Goal: Task Accomplishment & Management: Complete application form

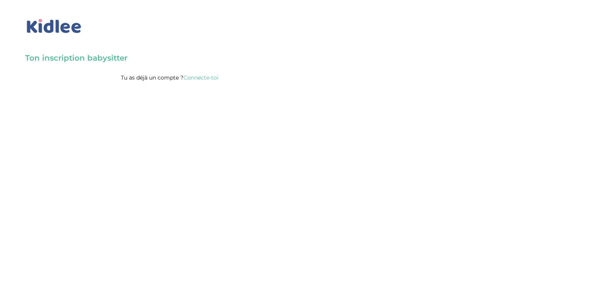
click at [202, 78] on link "Connecte-toi" at bounding box center [200, 77] width 35 height 7
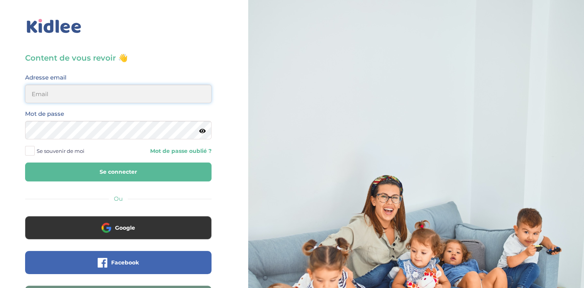
type input "[EMAIL_ADDRESS][DOMAIN_NAME]"
click at [32, 152] on span at bounding box center [30, 151] width 10 height 10
click at [0, 0] on input "Se souvenir de moi" at bounding box center [0, 0] width 0 height 0
click at [84, 170] on button "Se connecter" at bounding box center [118, 172] width 187 height 19
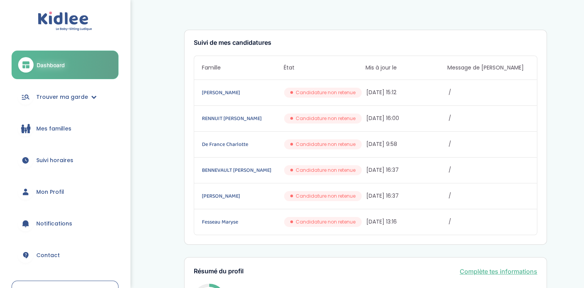
click at [50, 195] on span "Mon Profil" at bounding box center [50, 192] width 28 height 8
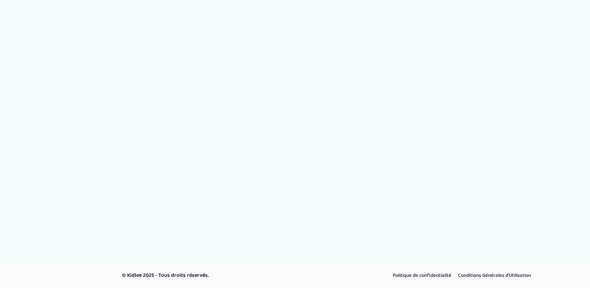
select select "6"
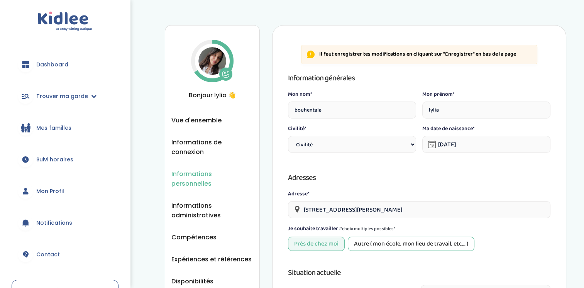
click at [382, 141] on select "Civilité Mr Mme" at bounding box center [352, 144] width 128 height 17
select select "1"
click at [288, 136] on select "Civilité Mr Mme" at bounding box center [352, 144] width 128 height 17
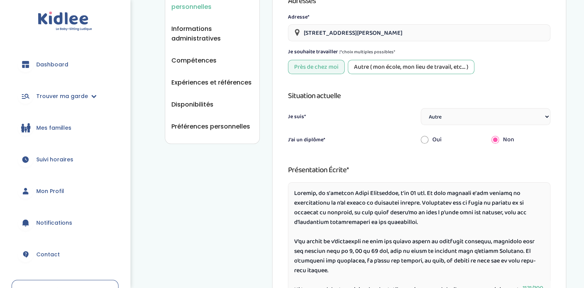
scroll to position [182, 0]
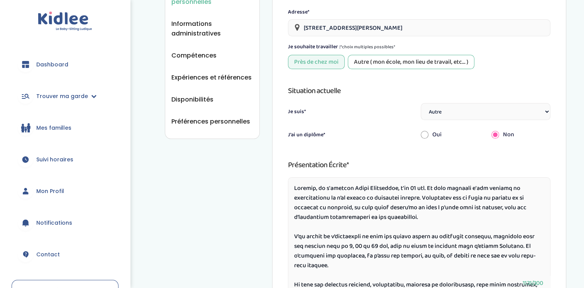
click at [504, 118] on select "Étudiant(e) Salarié Professionnel(le) de la petite enfance Retraité(e) En reche…" at bounding box center [486, 111] width 130 height 17
click at [421, 103] on select "Étudiant(e) Salarié Professionnel(le) de la petite enfance Retraité(e) En reche…" at bounding box center [486, 111] width 130 height 17
click at [425, 131] on input "radio" at bounding box center [425, 134] width 8 height 17
radio input "true"
radio input "false"
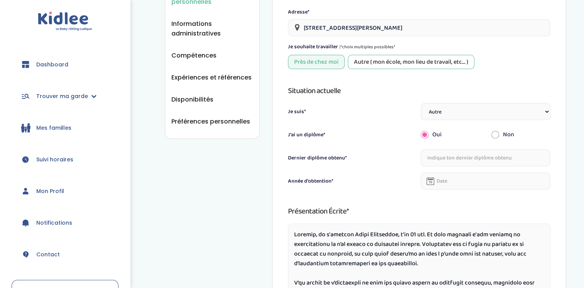
click at [456, 158] on input "text" at bounding box center [486, 157] width 130 height 17
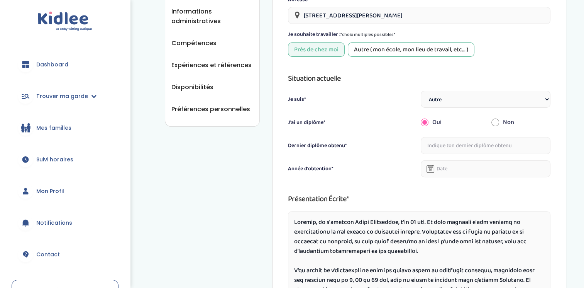
scroll to position [193, 0]
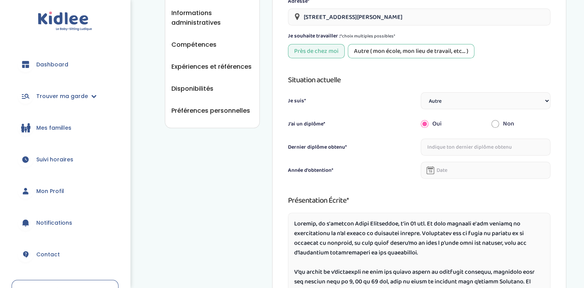
click at [431, 170] on icon at bounding box center [431, 170] width 8 height 8
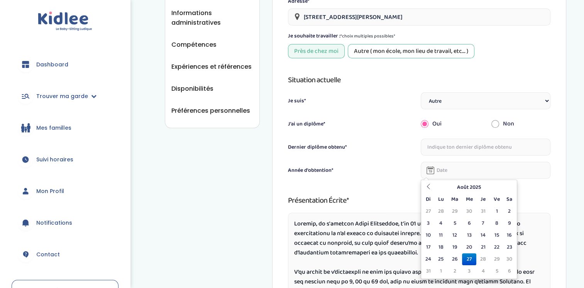
click at [440, 170] on input "text" at bounding box center [486, 170] width 130 height 17
click at [426, 185] on icon at bounding box center [428, 186] width 5 height 5
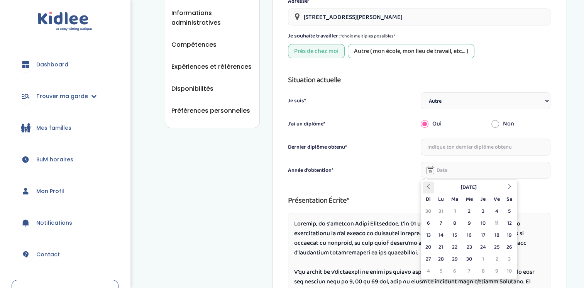
click at [426, 185] on icon at bounding box center [428, 186] width 5 height 5
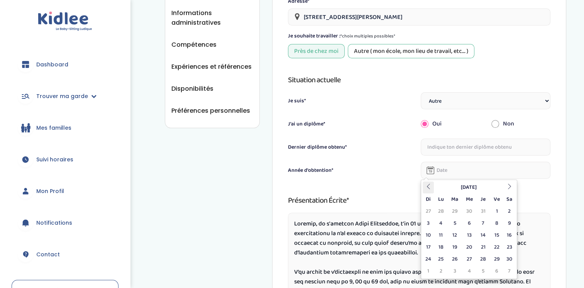
click at [426, 185] on icon at bounding box center [428, 186] width 5 height 5
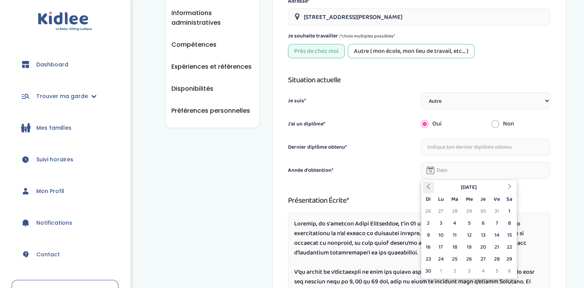
click at [426, 185] on icon at bounding box center [428, 186] width 5 height 5
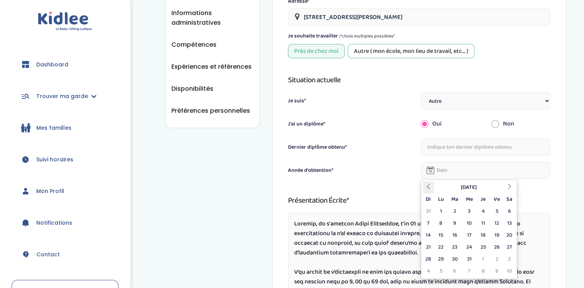
click at [426, 185] on icon at bounding box center [428, 186] width 5 height 5
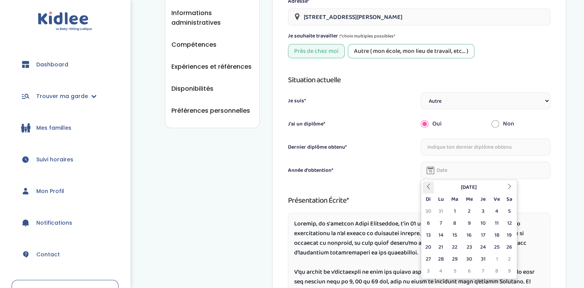
click at [426, 185] on icon at bounding box center [428, 186] width 5 height 5
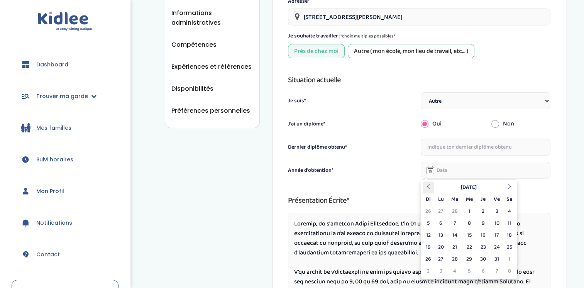
click at [426, 185] on icon at bounding box center [428, 186] width 5 height 5
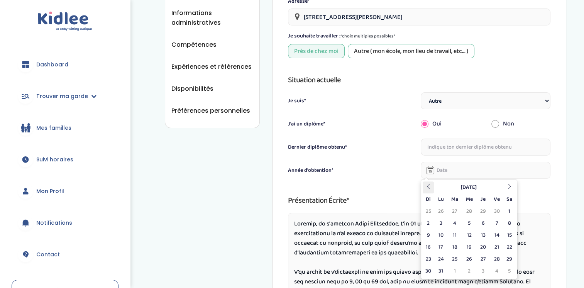
click at [426, 185] on icon at bounding box center [428, 186] width 5 height 5
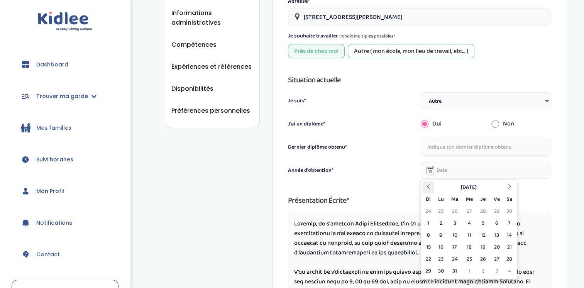
click at [426, 185] on icon at bounding box center [428, 186] width 5 height 5
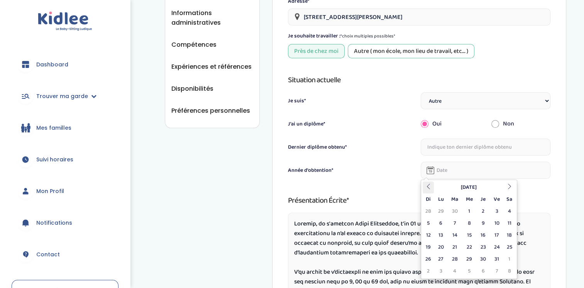
click at [426, 185] on icon at bounding box center [428, 186] width 5 height 5
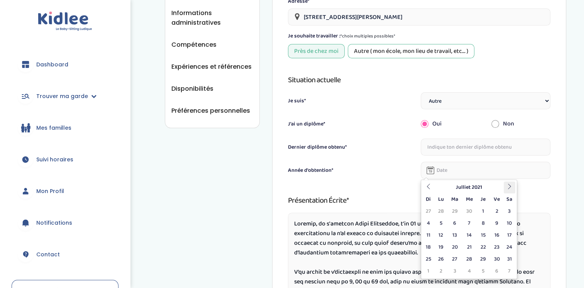
click at [508, 185] on icon at bounding box center [509, 186] width 5 height 5
click at [483, 259] on td "30" at bounding box center [483, 259] width 14 height 12
type input "[DATE]"
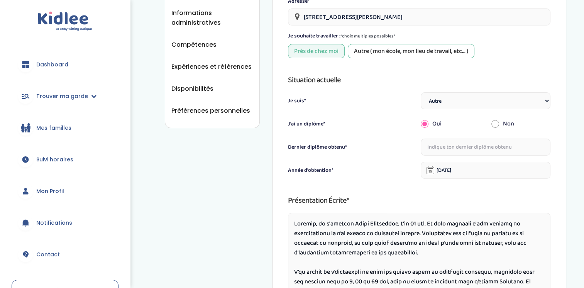
click at [479, 146] on input "text" at bounding box center [486, 147] width 130 height 17
type input "m"
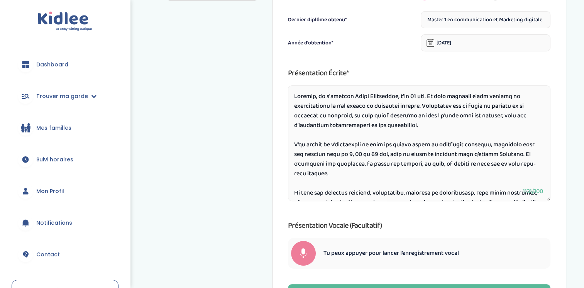
scroll to position [319, 0]
type input "Master 1 en communication et Marketing digitale"
click at [382, 106] on textarea at bounding box center [419, 144] width 263 height 116
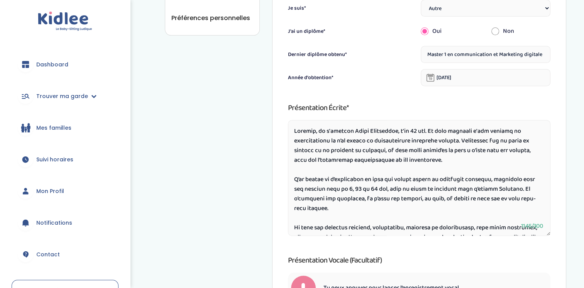
scroll to position [281, 0]
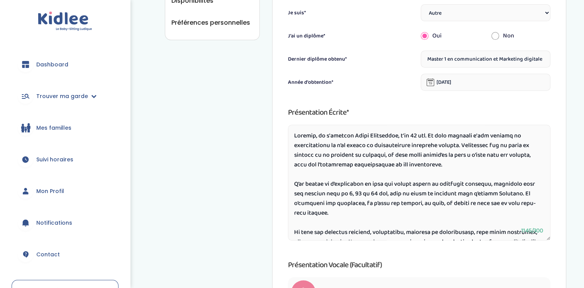
type textarea "Bonjour, je m'appelle Lylia Bouhentala, j'ai 28 ans. Je suis diplômée d'une lic…"
click at [543, 58] on input "Master 1 en communication et Marketing digitale" at bounding box center [486, 59] width 130 height 17
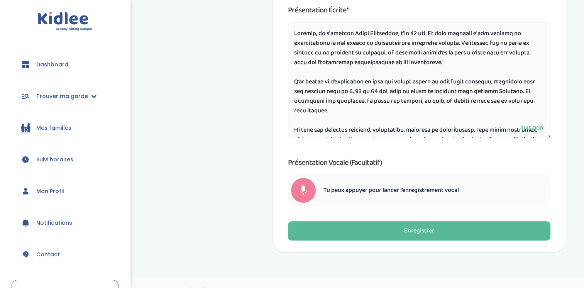
scroll to position [397, 0]
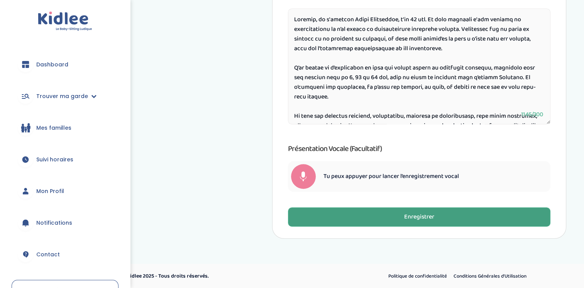
type input "Master 1 en communication et Marketing digital"
click at [448, 222] on button "Enregistrer" at bounding box center [419, 216] width 263 height 19
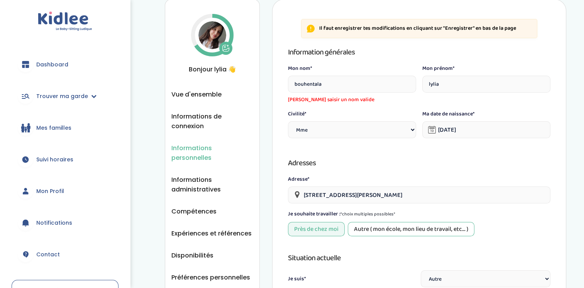
scroll to position [25, 0]
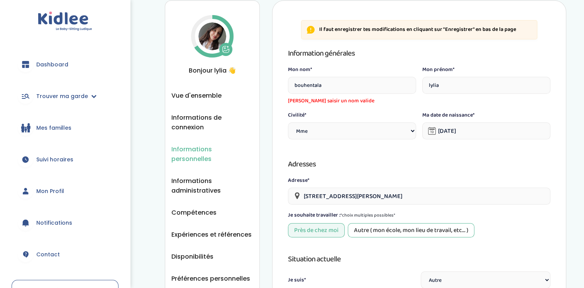
click at [329, 82] on input "bouhentala" at bounding box center [352, 85] width 128 height 17
type input "b"
click at [326, 104] on span "Veuillez saisir un nom valide" at bounding box center [352, 101] width 128 height 8
click at [326, 87] on input "bouhentala" at bounding box center [352, 85] width 128 height 17
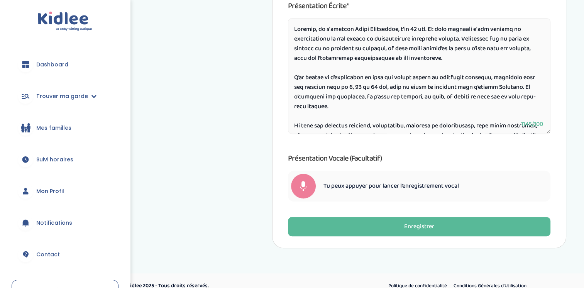
scroll to position [408, 0]
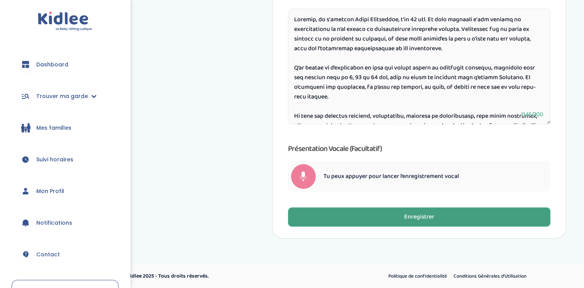
type input "bouhentala"
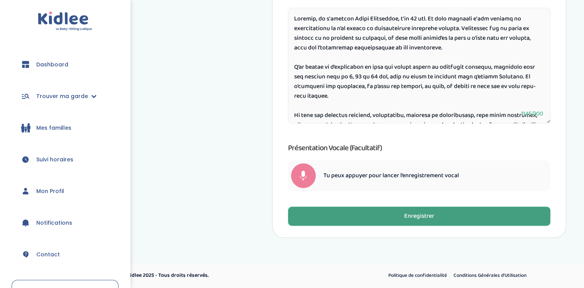
scroll to position [397, 0]
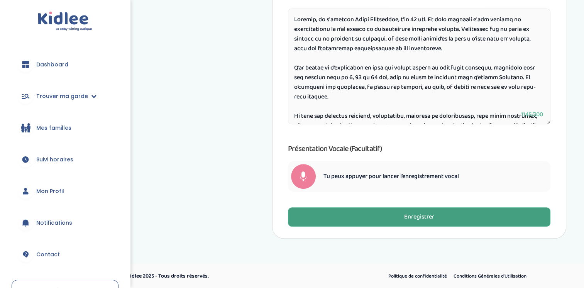
click at [531, 211] on button "Enregistrer" at bounding box center [419, 216] width 263 height 19
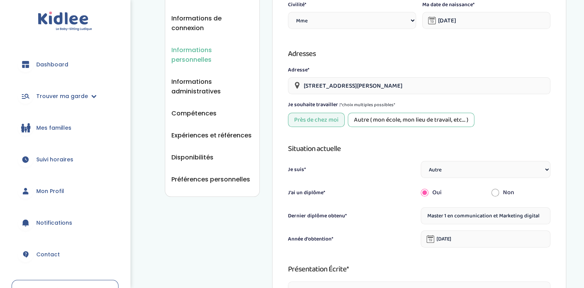
scroll to position [42, 0]
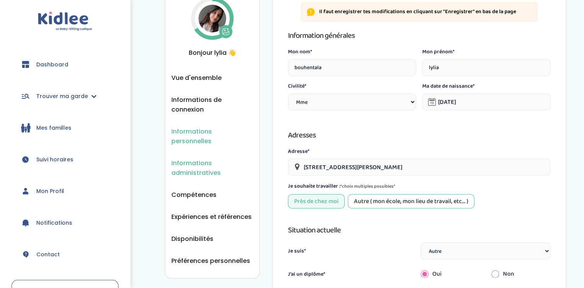
click at [212, 158] on span "Informations administratives" at bounding box center [212, 167] width 82 height 19
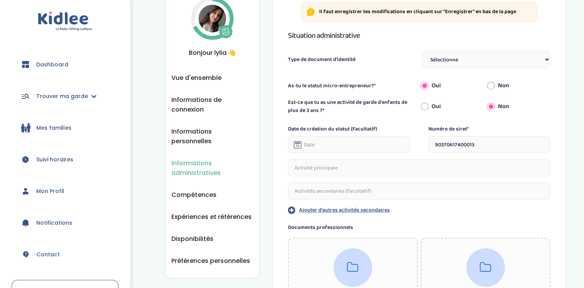
scroll to position [43, 0]
click at [546, 56] on select "Sélectionne Carte d'identité française ou Passeport français daté de moins de 5…" at bounding box center [486, 58] width 128 height 17
select select "Titre de séjour"
click at [422, 50] on select "Sélectionne Carte d'identité française ou Passeport français daté de moins de 5…" at bounding box center [486, 58] width 128 height 17
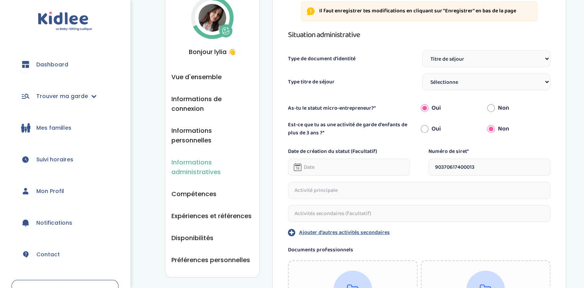
click at [502, 78] on select "Sélectionne TS Temporaire/ pluriannuel "Vie privée et familiale" TS Temporaire …" at bounding box center [486, 81] width 128 height 17
select select "TS Temporaire / pluriannuel "Entrepreneur / Profession libérale""
click at [422, 73] on select "Sélectionne TS Temporaire/ pluriannuel "Vie privée et familiale" TS Temporaire …" at bounding box center [486, 81] width 128 height 17
click at [425, 127] on input "Oui" at bounding box center [425, 128] width 8 height 17
radio input "true"
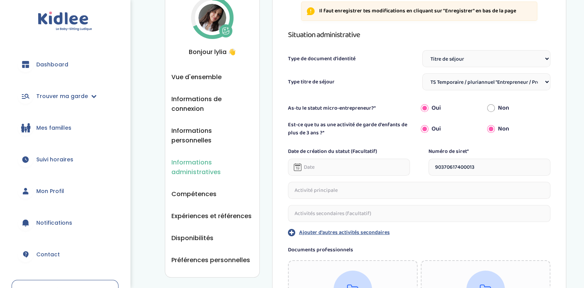
radio input "false"
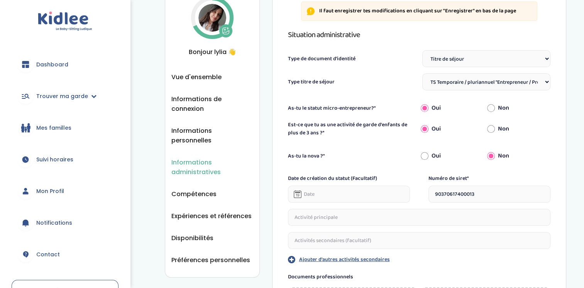
click at [426, 155] on input "Oui" at bounding box center [425, 156] width 8 height 17
radio input "true"
radio input "false"
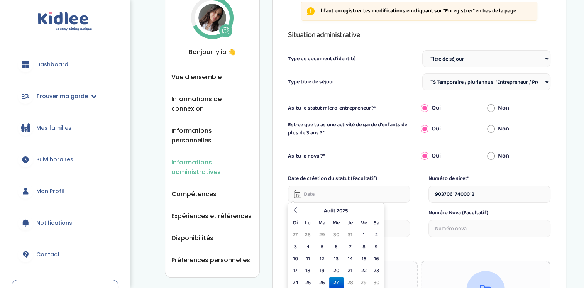
click at [335, 196] on input "text" at bounding box center [349, 194] width 122 height 17
click at [295, 211] on icon at bounding box center [295, 209] width 5 height 5
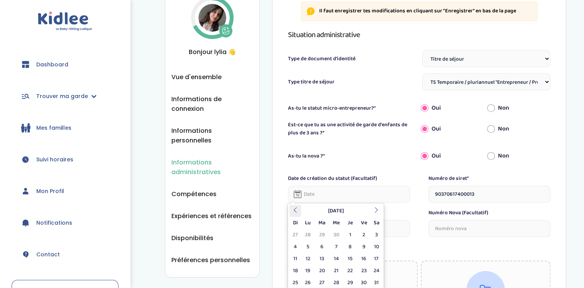
click at [295, 211] on icon at bounding box center [295, 209] width 5 height 5
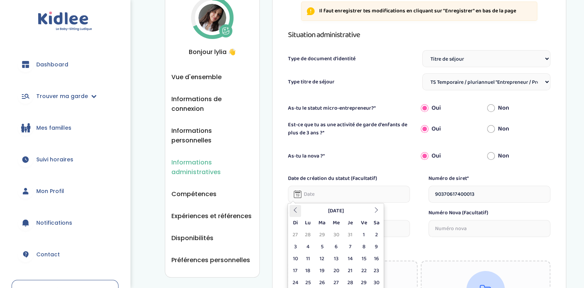
click at [295, 211] on icon at bounding box center [295, 209] width 5 height 5
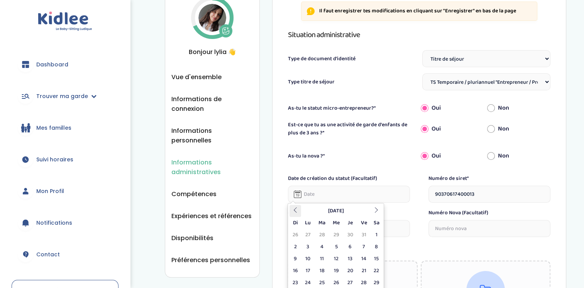
click at [295, 211] on icon at bounding box center [295, 209] width 5 height 5
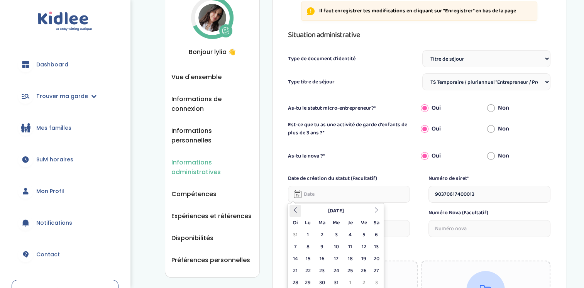
click at [295, 211] on icon at bounding box center [295, 209] width 5 height 5
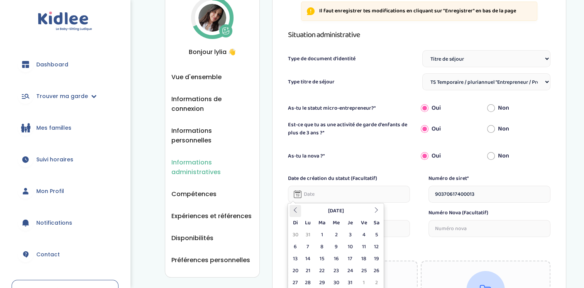
click at [295, 211] on icon at bounding box center [295, 209] width 5 height 5
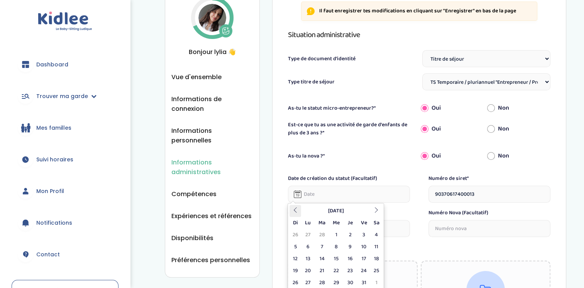
click at [295, 211] on icon at bounding box center [295, 209] width 5 height 5
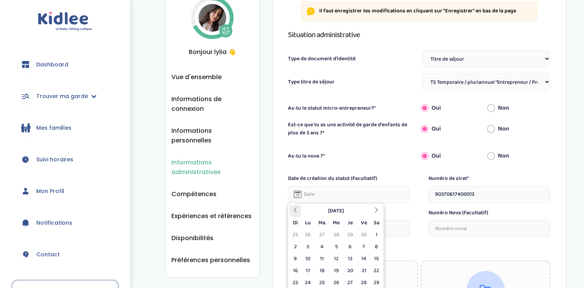
click at [295, 211] on icon at bounding box center [295, 209] width 5 height 5
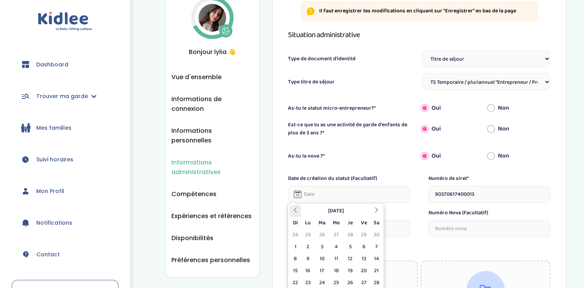
click at [295, 211] on icon at bounding box center [295, 209] width 5 height 5
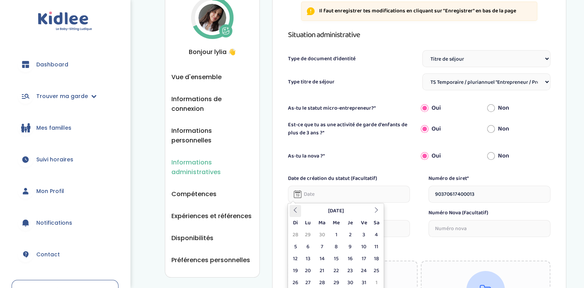
click at [295, 211] on icon at bounding box center [295, 209] width 5 height 5
click at [349, 283] on td "30" at bounding box center [351, 283] width 14 height 12
type input "30-09-2021"
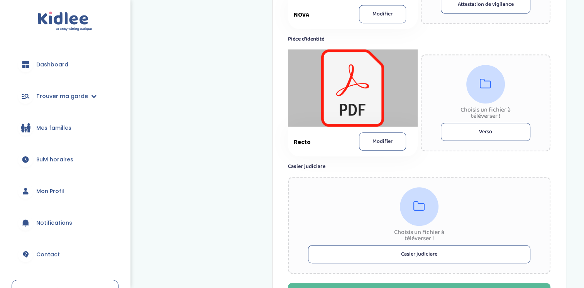
scroll to position [556, 0]
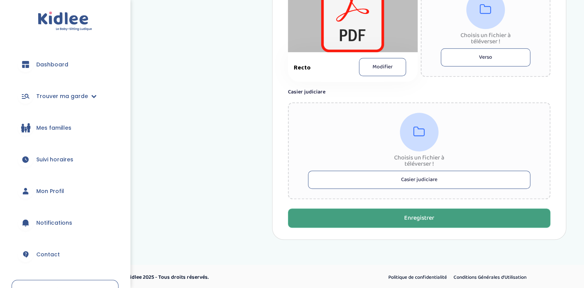
click at [476, 222] on button "Enregistrer" at bounding box center [419, 218] width 263 height 19
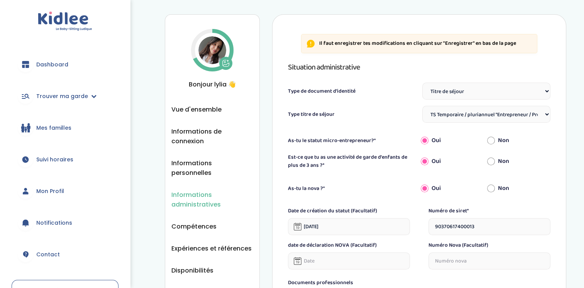
scroll to position [0, 0]
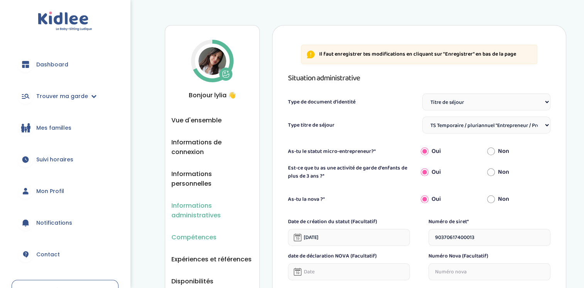
click at [193, 232] on span "Compétences" at bounding box center [193, 237] width 45 height 10
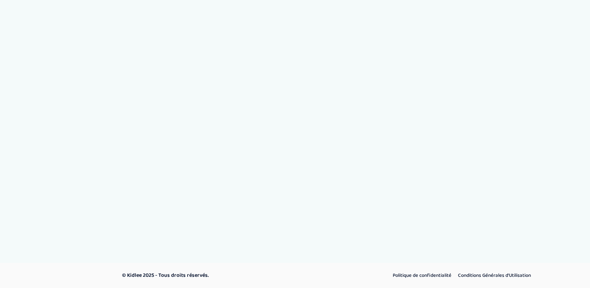
select select "CM2"
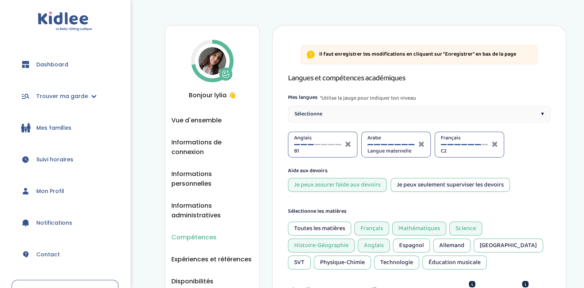
drag, startPoint x: 0, startPoint y: 0, endPoint x: 66, endPoint y: 236, distance: 245.0
click at [85, 98] on span "Trouver ma garde" at bounding box center [62, 96] width 52 height 8
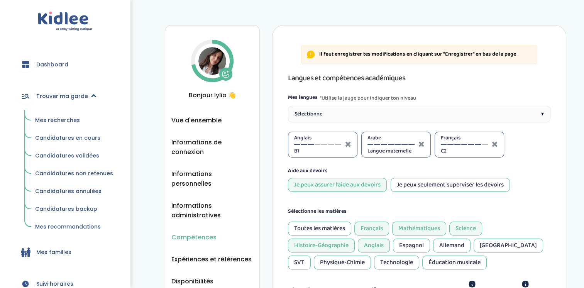
click at [85, 98] on span "Trouver ma garde" at bounding box center [62, 96] width 52 height 8
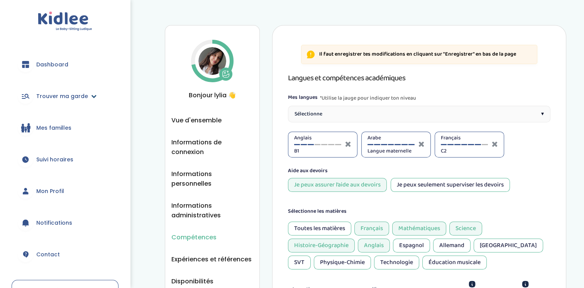
click at [91, 96] on icon at bounding box center [93, 95] width 5 height 5
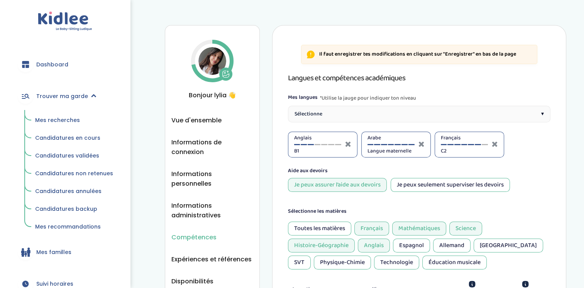
click at [79, 120] on link "Mes recherches" at bounding box center [74, 120] width 89 height 15
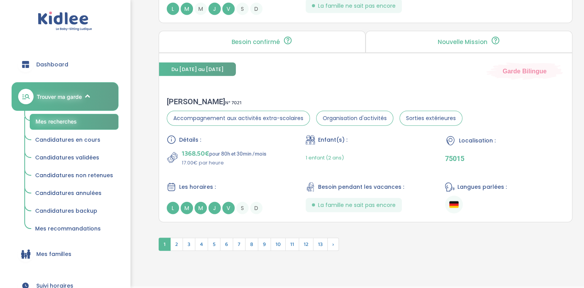
scroll to position [2084, 0]
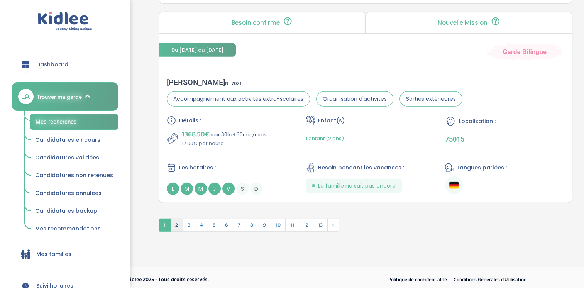
click at [179, 222] on span "2" at bounding box center [176, 225] width 13 height 13
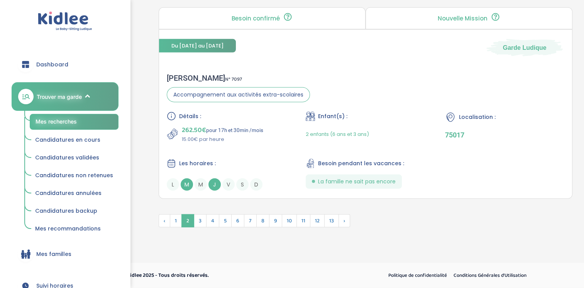
scroll to position [2045, 0]
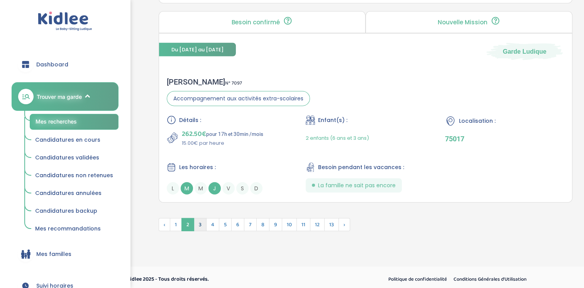
click at [199, 226] on span "3" at bounding box center [200, 224] width 13 height 13
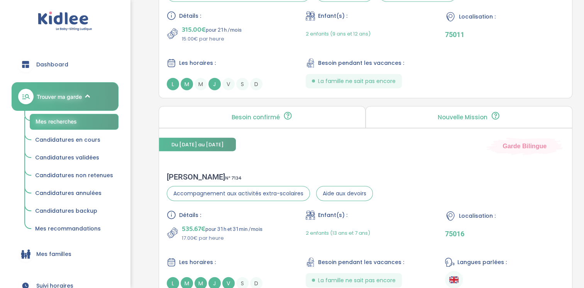
scroll to position [2103, 0]
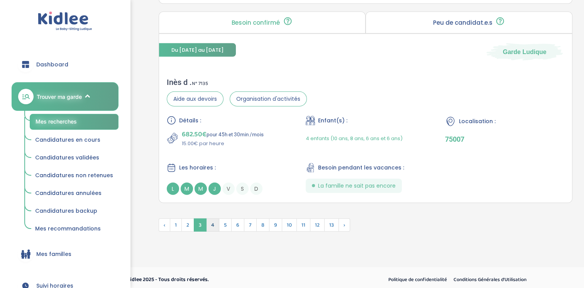
click at [213, 222] on span "4" at bounding box center [212, 225] width 13 height 13
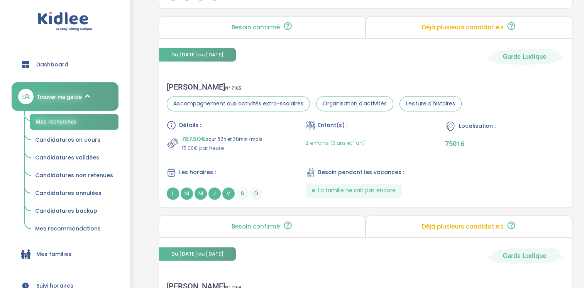
scroll to position [1088, 0]
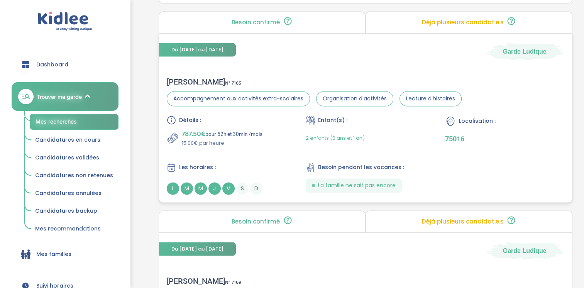
click at [468, 75] on div "Mathilde B . N° 7165 Accompagnement aux activités extra-scolaires Organisation …" at bounding box center [366, 136] width 414 height 133
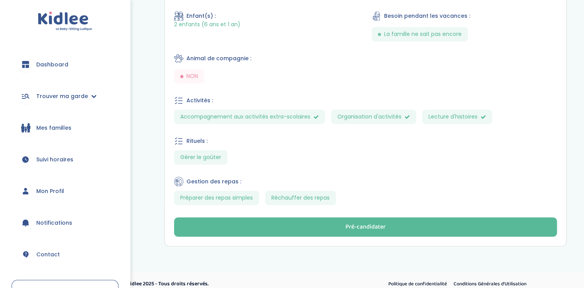
scroll to position [390, 0]
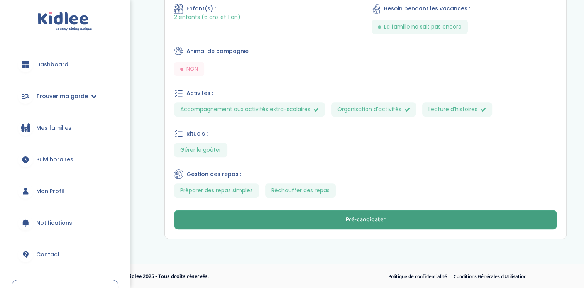
click at [412, 214] on button "Pré-candidater" at bounding box center [365, 219] width 383 height 19
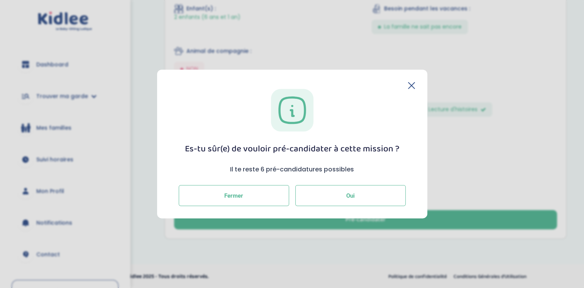
click at [326, 193] on button "Oui" at bounding box center [350, 195] width 110 height 21
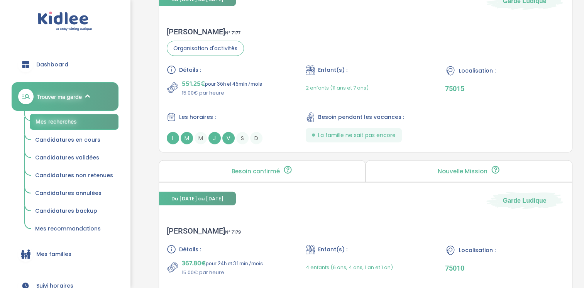
scroll to position [1955, 0]
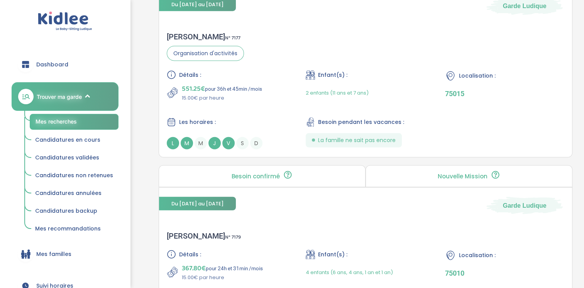
click at [66, 139] on span "Candidatures en cours" at bounding box center [67, 140] width 65 height 8
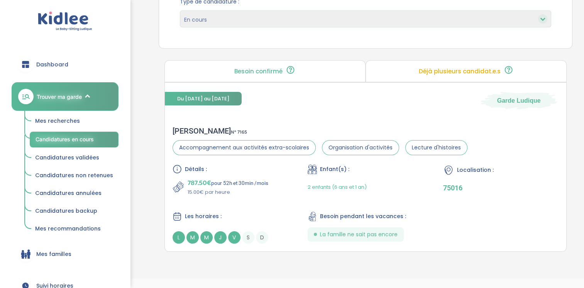
scroll to position [115, 0]
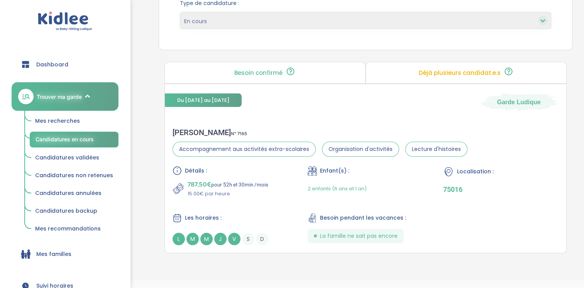
click at [80, 155] on span "Candidatures validées" at bounding box center [67, 158] width 64 height 8
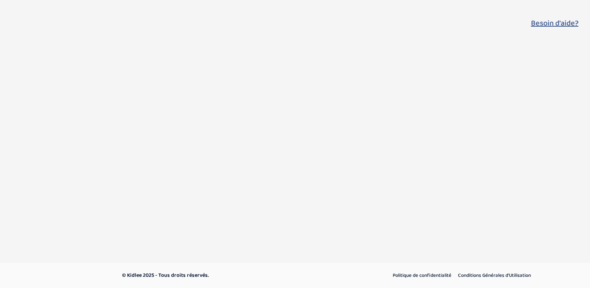
select select "accepted"
